Goal: Task Accomplishment & Management: Use online tool/utility

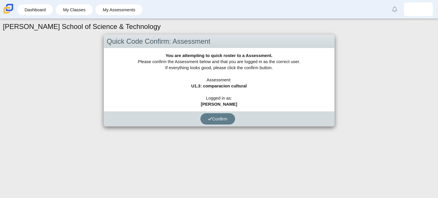
click at [226, 128] on div "[PERSON_NAME] School of Science & Technology Quick Code Confirm: Assessment You…" at bounding box center [219, 108] width 438 height 179
click at [205, 115] on button "Confirm" at bounding box center [218, 118] width 35 height 11
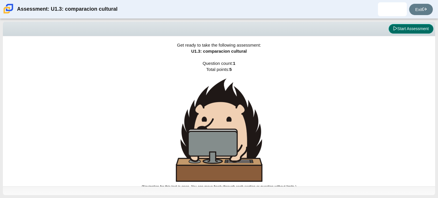
click at [410, 32] on button "Start Assessment" at bounding box center [411, 29] width 45 height 10
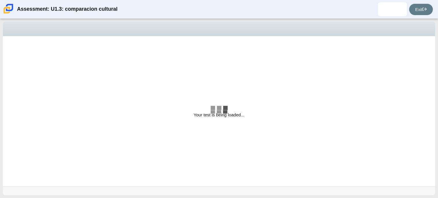
select select "f2c20758-046e-4de4-bd03-70368590ba22"
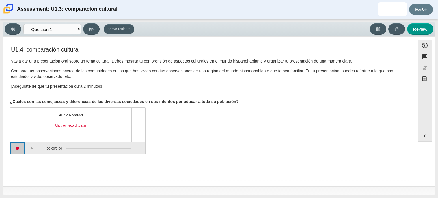
click at [19, 150] on button "Start recording" at bounding box center [17, 148] width 14 height 12
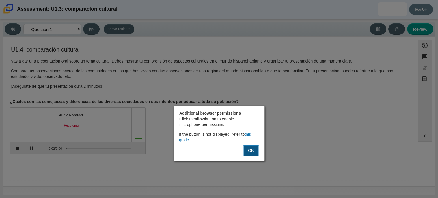
click at [251, 145] on button "OK" at bounding box center [251, 150] width 16 height 11
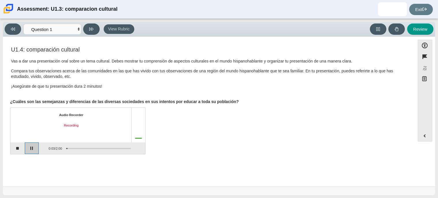
click at [36, 147] on button "Pause" at bounding box center [32, 148] width 14 height 12
drag, startPoint x: 68, startPoint y: 147, endPoint x: 63, endPoint y: 147, distance: 5.2
click at [63, 147] on div "Assessment items" at bounding box center [96, 148] width 69 height 10
click at [20, 148] on button "Stop recording" at bounding box center [17, 148] width 14 height 12
click at [18, 152] on button "Start recording" at bounding box center [17, 148] width 14 height 12
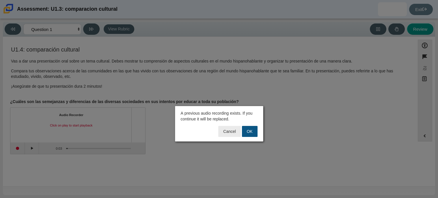
click at [253, 131] on button "OK" at bounding box center [250, 131] width 16 height 11
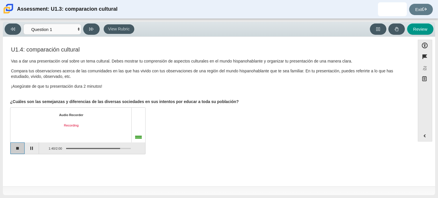
click at [19, 149] on button "Stop recording" at bounding box center [17, 148] width 14 height 12
click at [34, 148] on button "Play" at bounding box center [32, 148] width 14 height 12
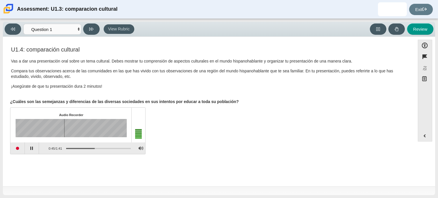
click at [429, 117] on div "Accessibility Flag item Response Masking Notepad" at bounding box center [425, 84] width 14 height 89
click at [31, 148] on button "Pause playback" at bounding box center [32, 148] width 14 height 12
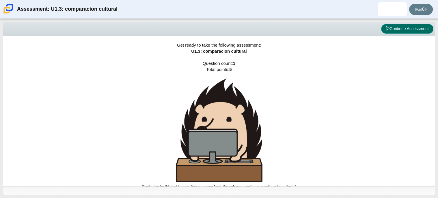
click at [394, 33] on button "Continue Assessment" at bounding box center [407, 29] width 52 height 10
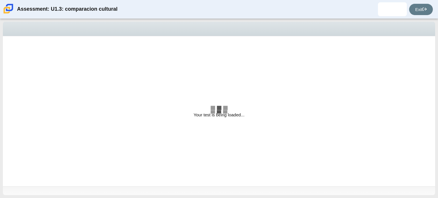
select select "f2c20758-046e-4de4-bd03-70368590ba22"
